Goal: Check status: Check status

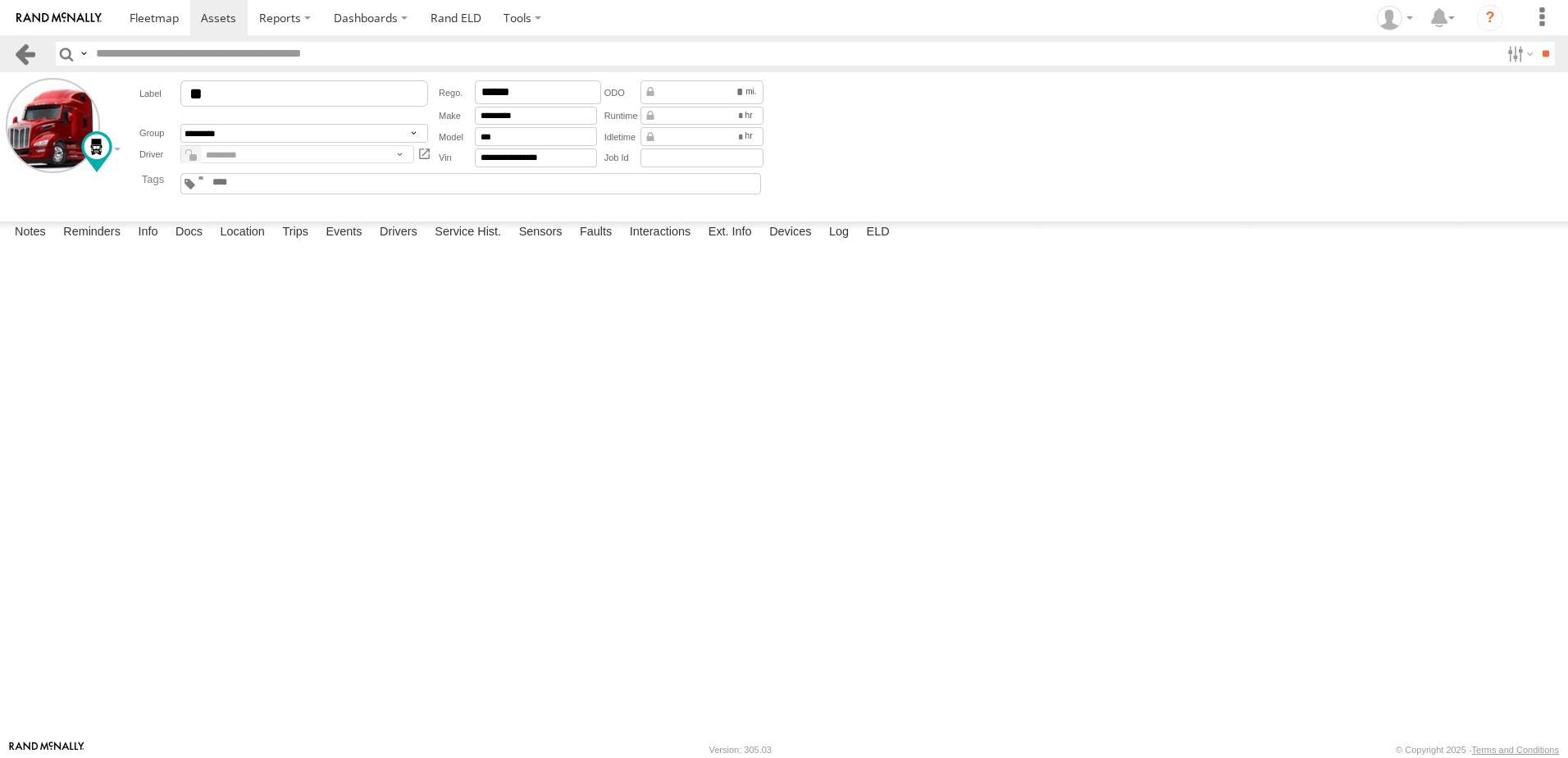
click at [25, 44] on link at bounding box center [25, 54] width 24 height 24
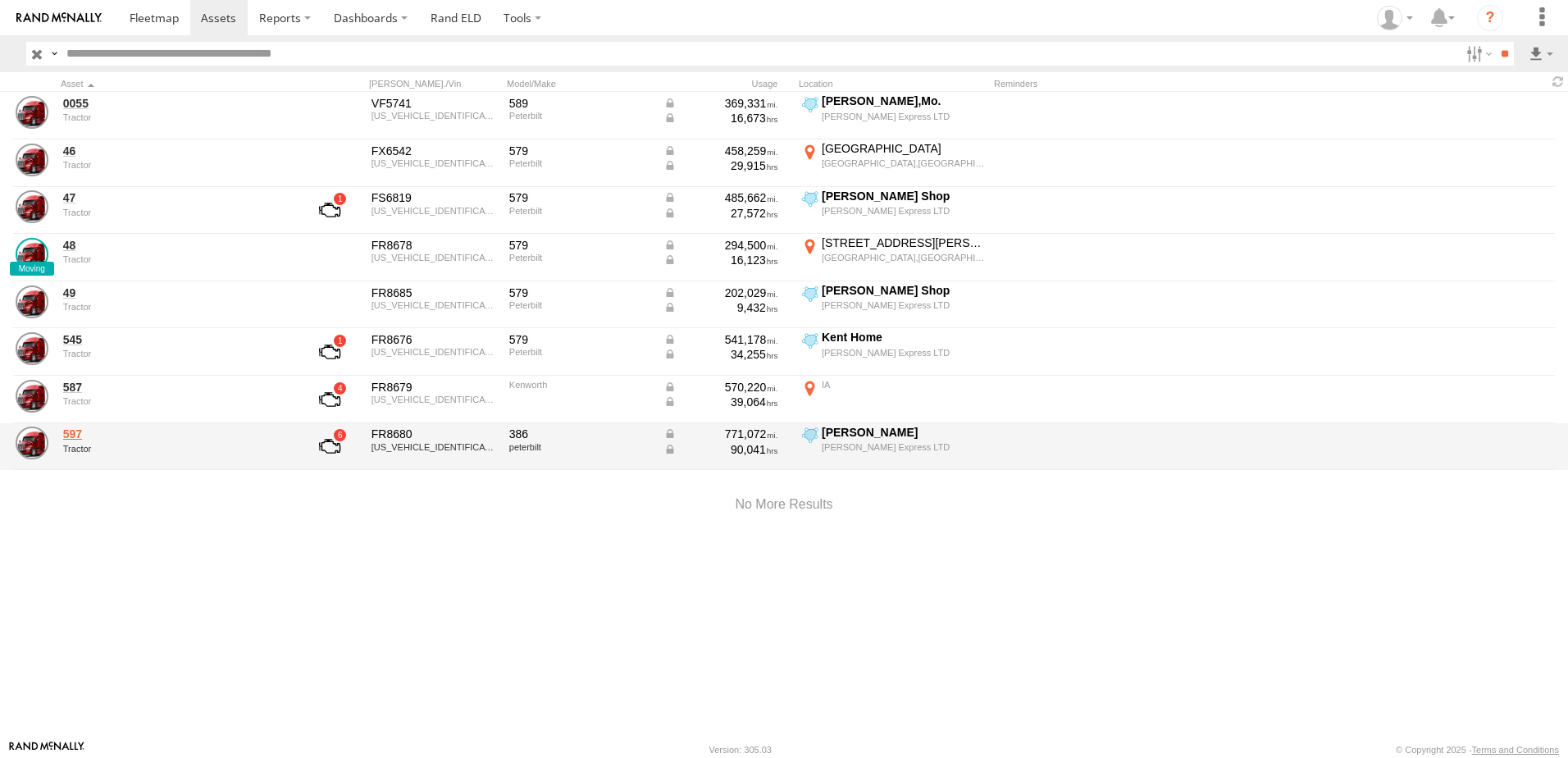
click at [75, 436] on link "597" at bounding box center [176, 434] width 225 height 15
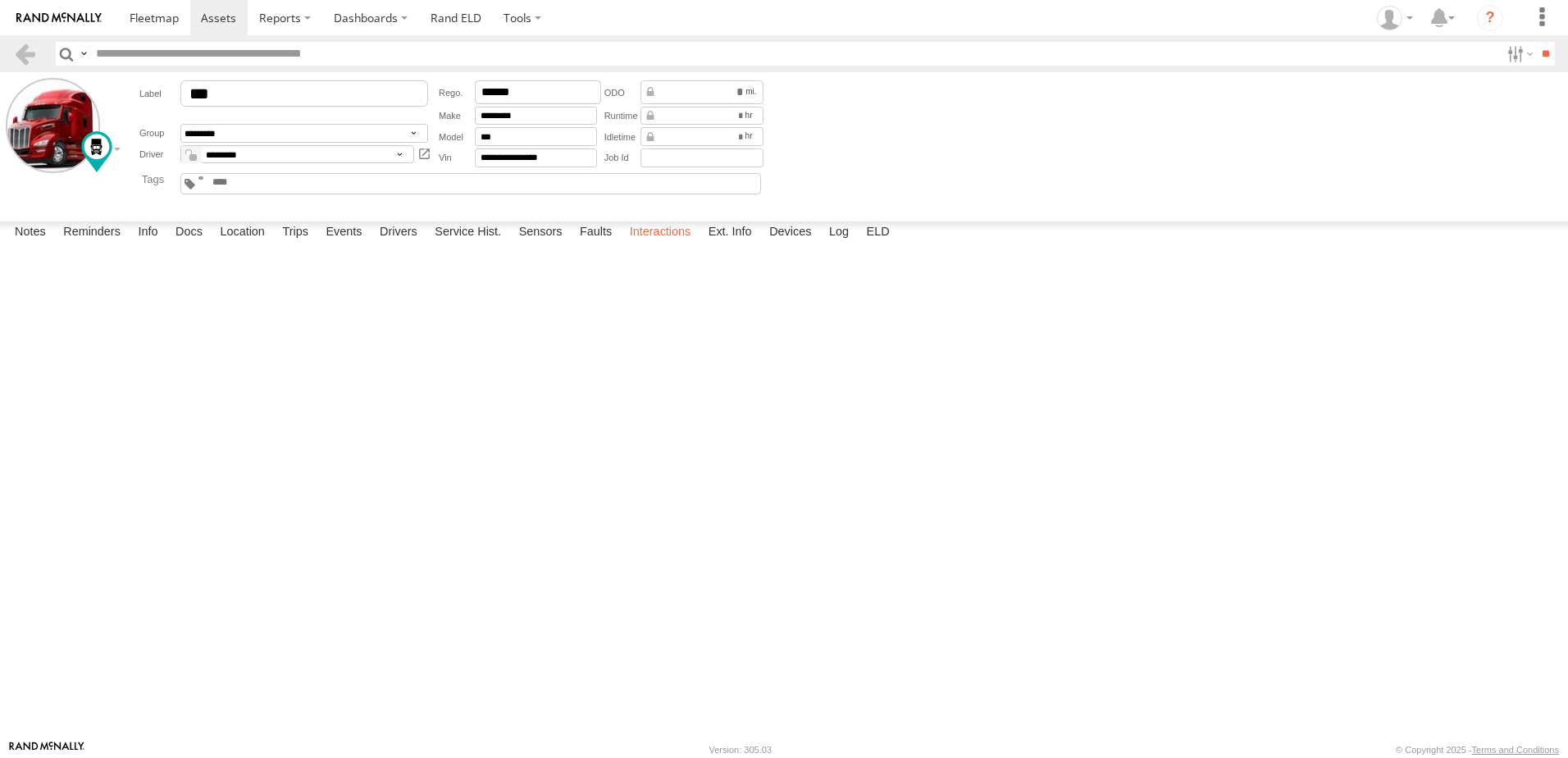
click at [656, 244] on label "Interactions" at bounding box center [660, 233] width 78 height 23
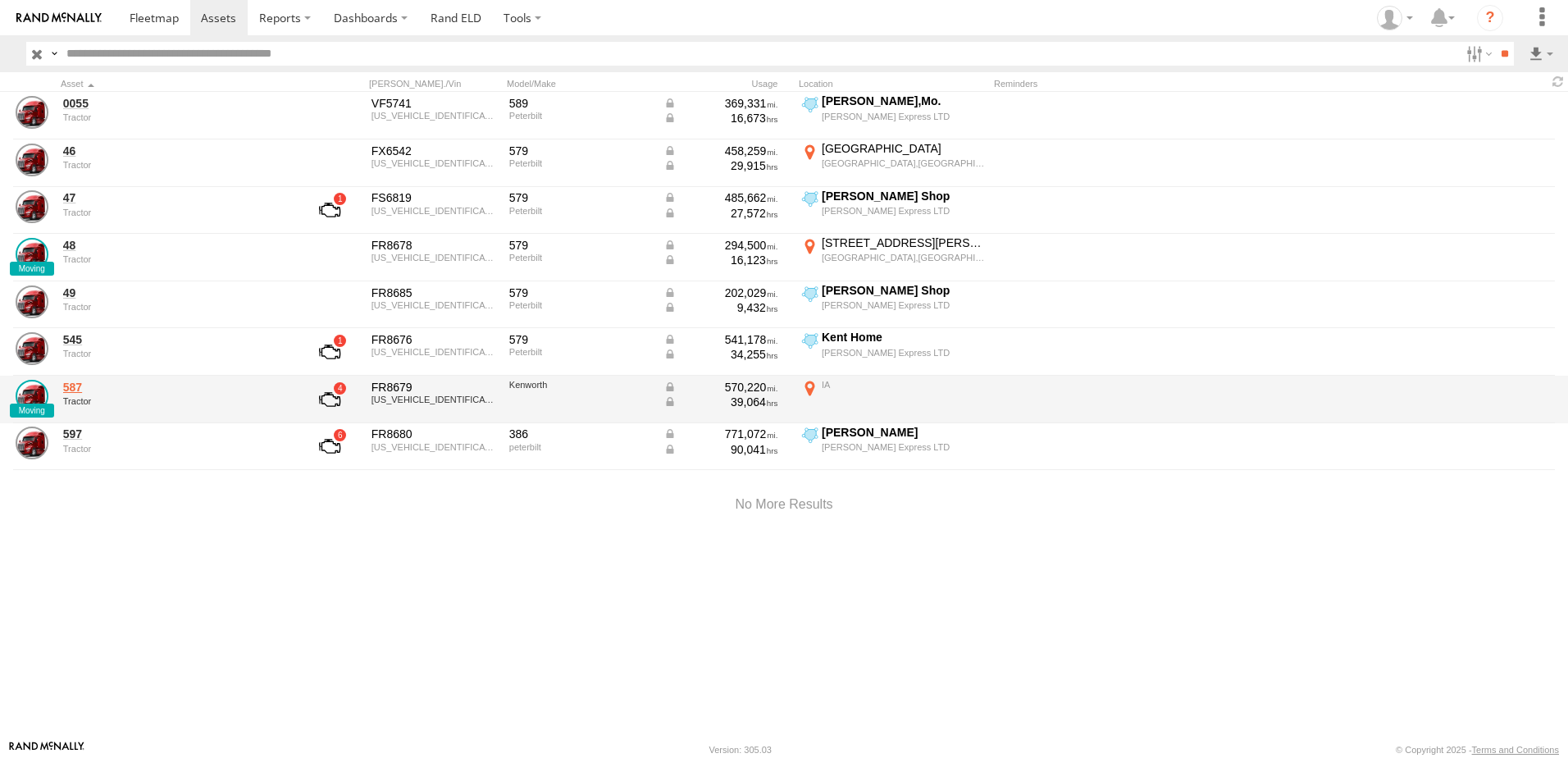
click at [74, 387] on link "587" at bounding box center [176, 387] width 225 height 15
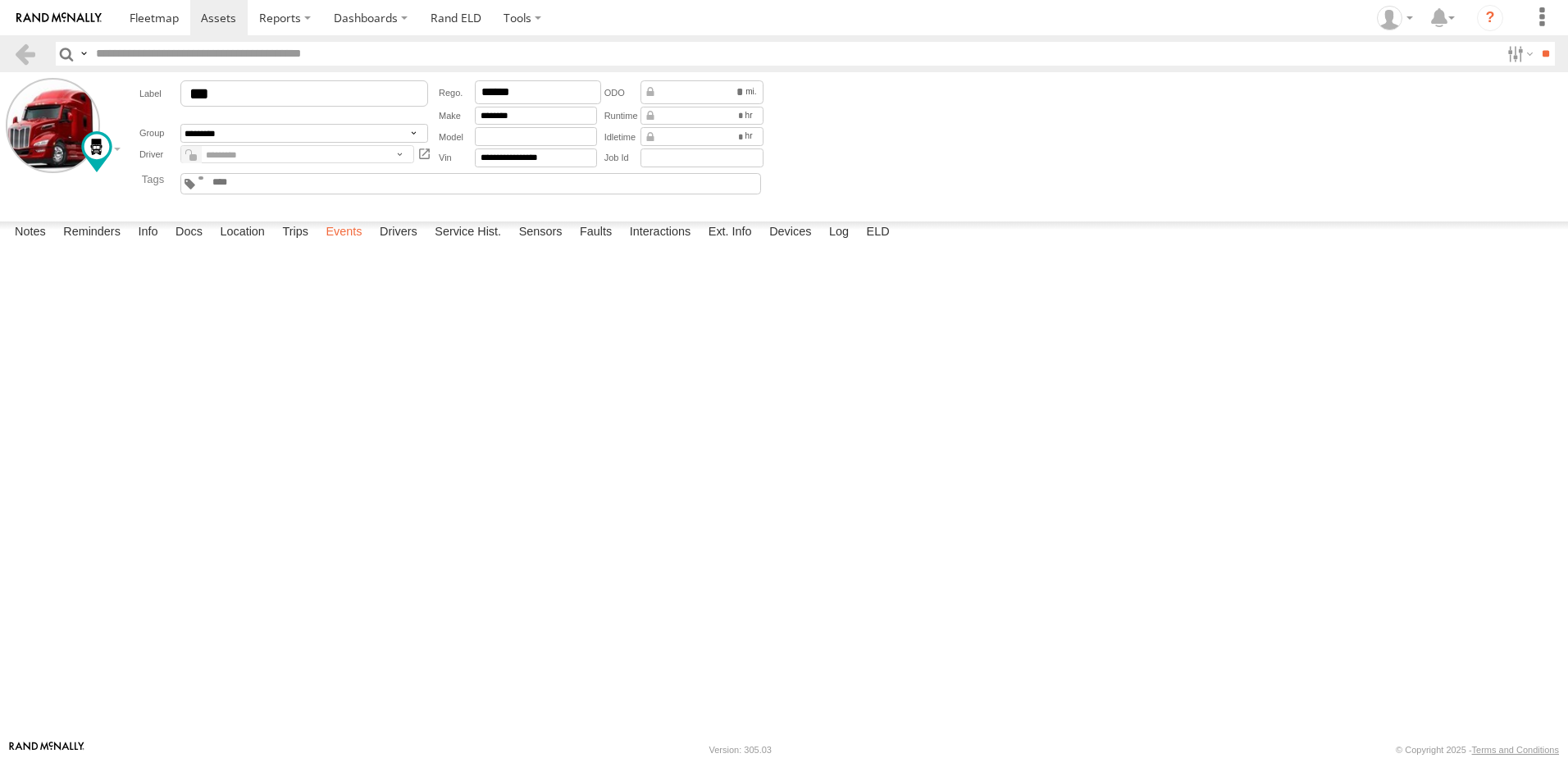
click at [342, 244] on label "Events" at bounding box center [344, 233] width 53 height 23
click at [20, 50] on link at bounding box center [25, 54] width 24 height 24
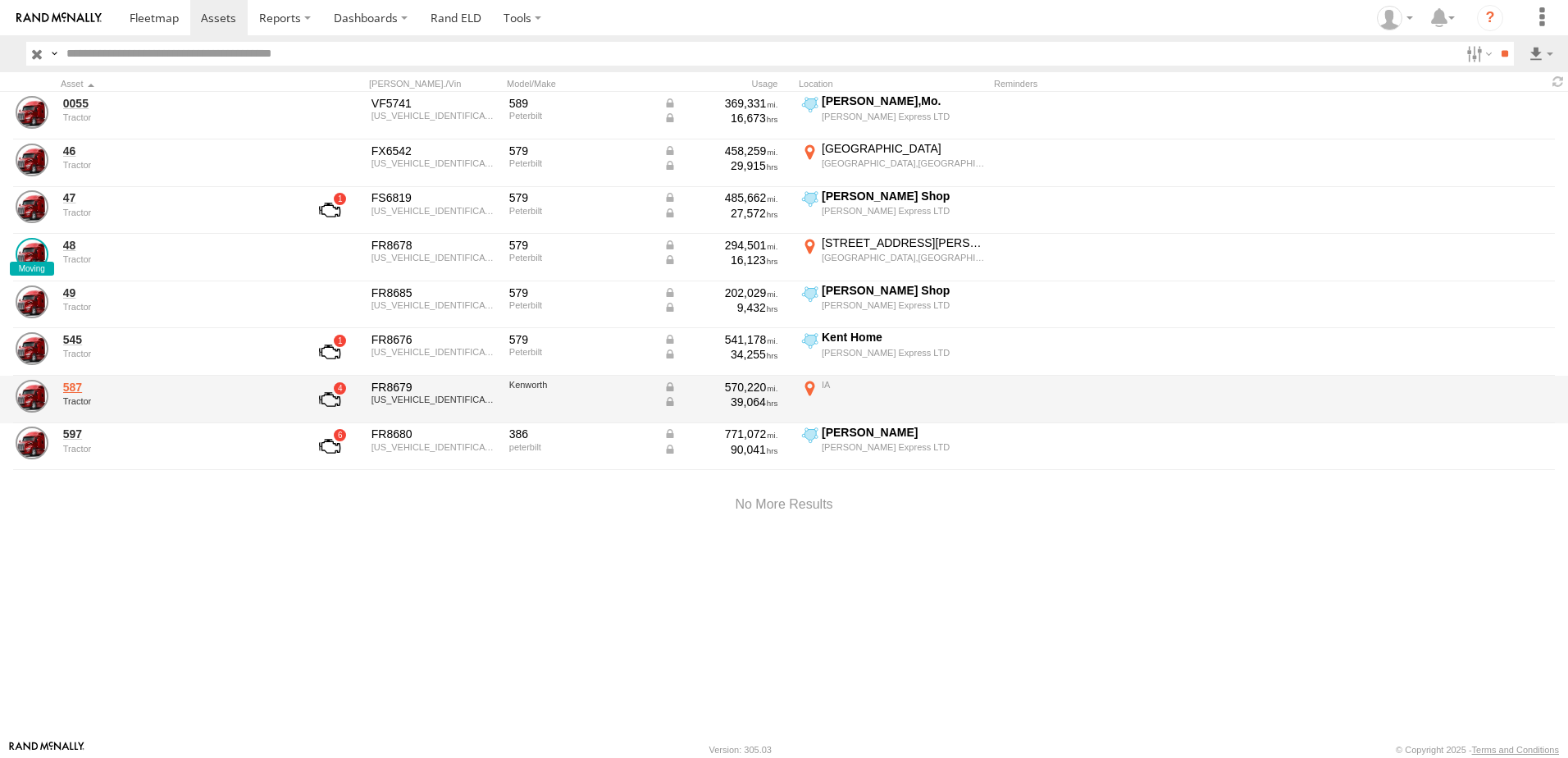
click at [71, 386] on link "587" at bounding box center [176, 387] width 225 height 15
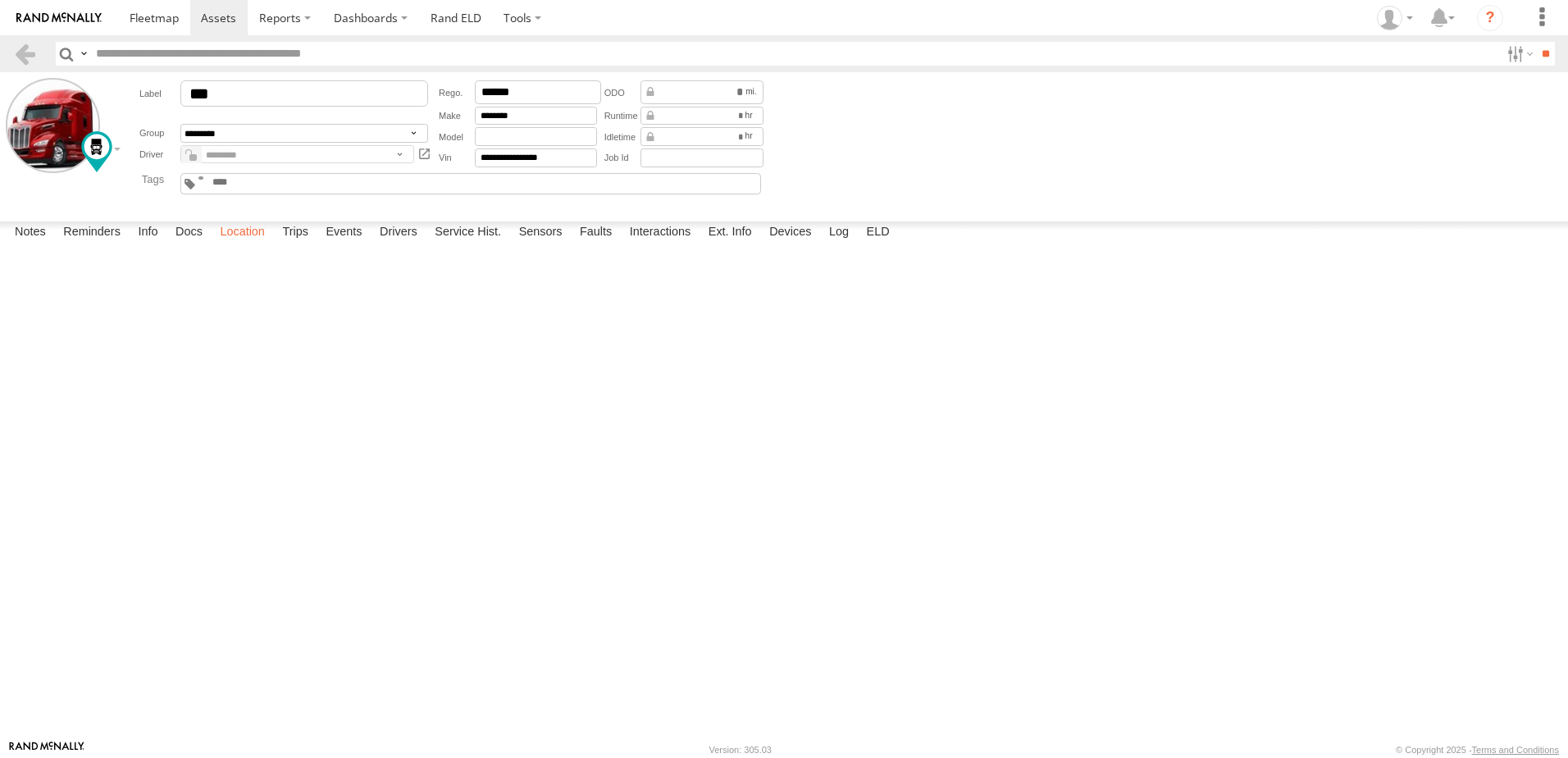
click at [231, 244] on label "Location" at bounding box center [242, 233] width 61 height 23
click at [0, 0] on label at bounding box center [0, 0] width 0 height 0
click at [0, 0] on span "Basemaps" at bounding box center [0, 0] width 0 height 0
click at [0, 0] on span "Satellite + Roadmap" at bounding box center [0, 0] width 0 height 0
drag, startPoint x: 756, startPoint y: 680, endPoint x: 781, endPoint y: 227, distance: 453.7
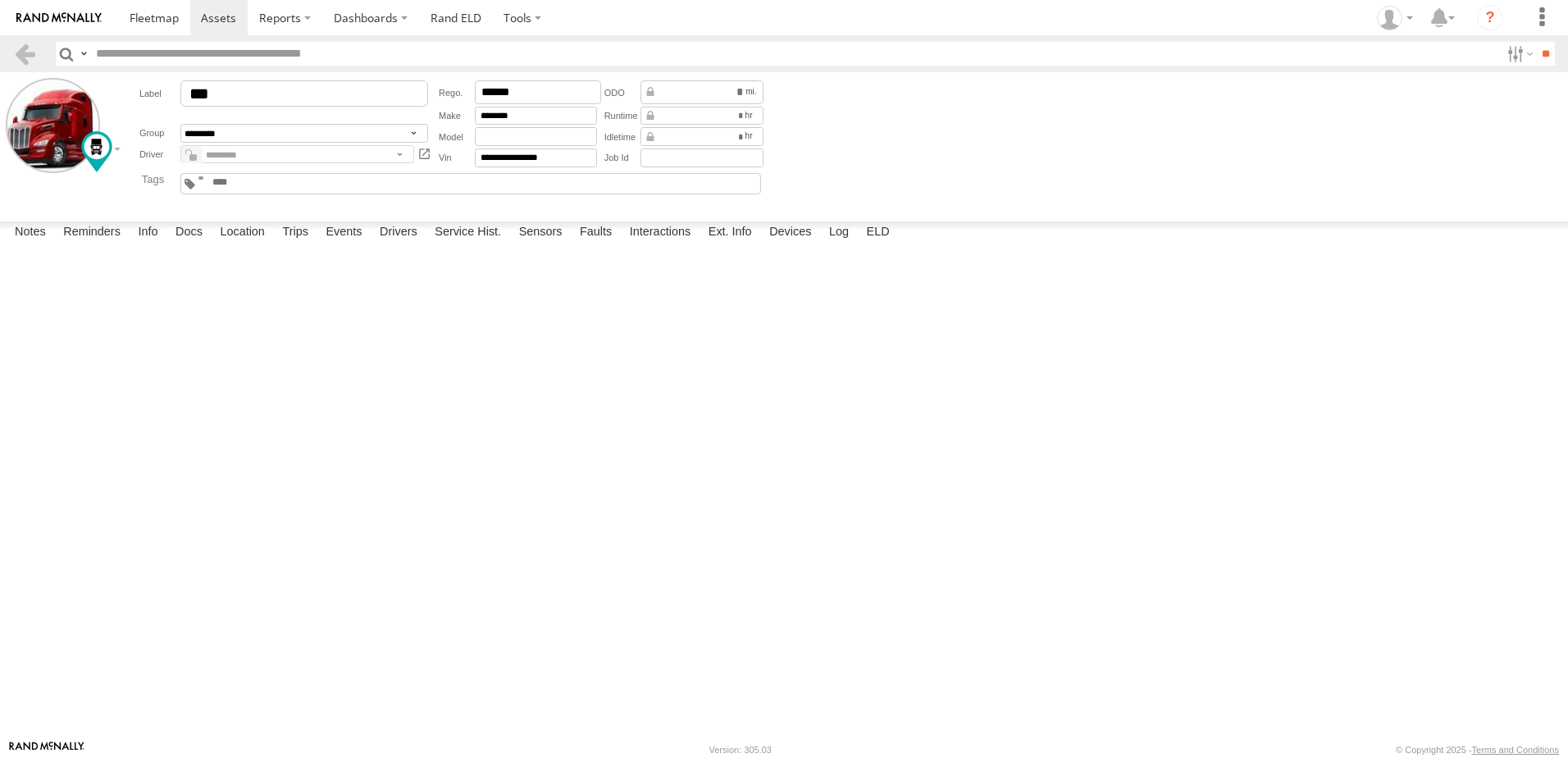
click at [0, 0] on div "587" at bounding box center [0, 0] width 0 height 0
